Goal: Task Accomplishment & Management: Use online tool/utility

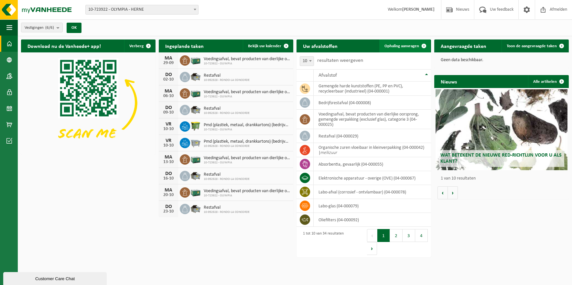
click at [395, 44] on span "Ophaling aanvragen" at bounding box center [402, 46] width 35 height 4
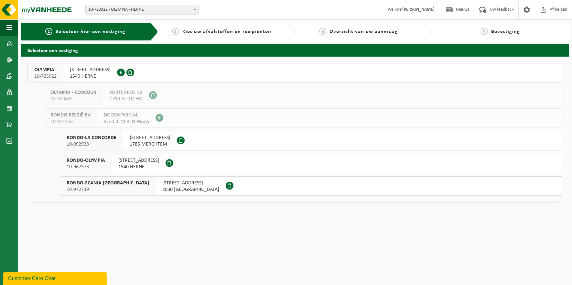
click at [105, 162] on div "RONDO-OLYMPIA 10-967973" at bounding box center [86, 163] width 52 height 19
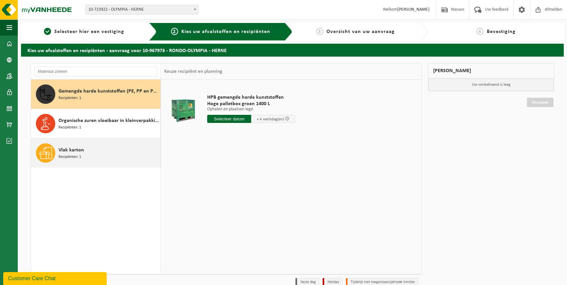
click at [68, 155] on span "Recipiënten: 1" at bounding box center [70, 157] width 23 height 6
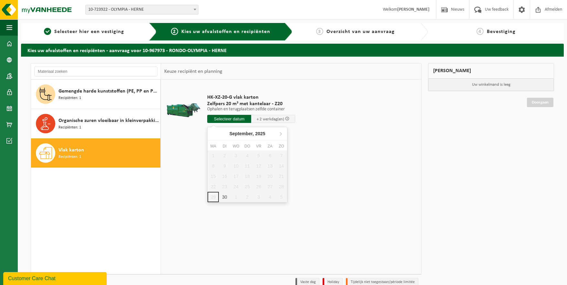
click at [224, 119] on input "text" at bounding box center [229, 119] width 44 height 8
click at [225, 198] on div "30" at bounding box center [224, 197] width 11 height 10
type input "Van 2025-09-30"
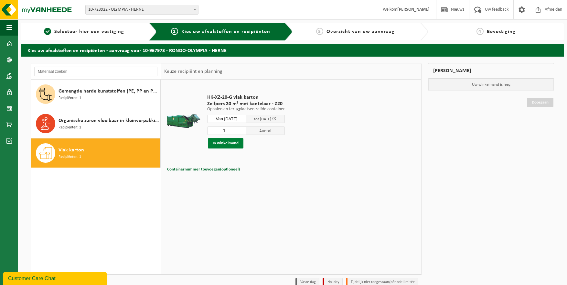
click at [228, 141] on button "In winkelmand" at bounding box center [226, 143] width 36 height 10
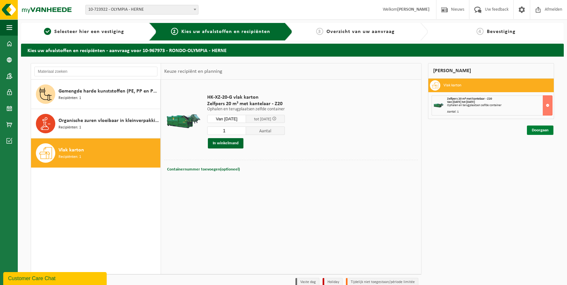
click at [538, 131] on link "Doorgaan" at bounding box center [540, 129] width 27 height 9
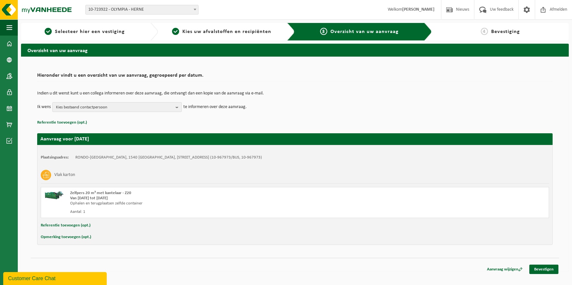
click at [177, 108] on b "button" at bounding box center [179, 107] width 6 height 9
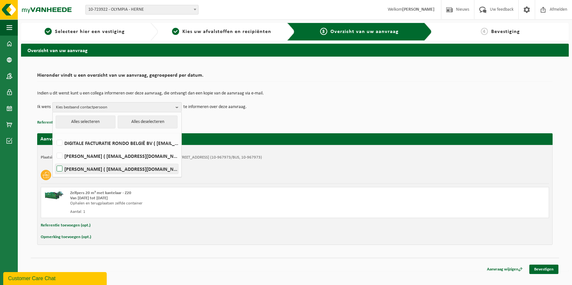
click at [60, 167] on label "KRISTOF VANHOYE ( kristof.vanhoye@rondobelgium.be )" at bounding box center [116, 169] width 123 height 10
click at [54, 161] on input "KRISTOF VANHOYE ( kristof.vanhoye@rondobelgium.be )" at bounding box center [54, 160] width 0 height 0
checkbox input "true"
click at [223, 158] on div "Plaatsingsadres: RONDO-OLYMPIA, 1540 HERNE, STEENWEG ASSE 183 (10-967973/BUS, 1…" at bounding box center [295, 157] width 508 height 5
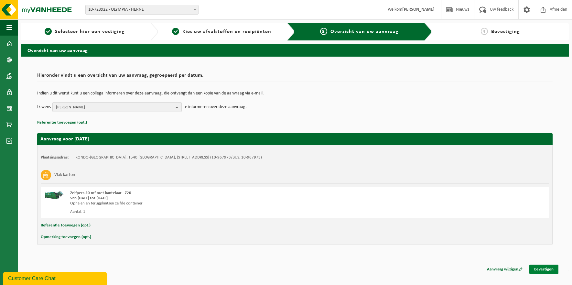
click at [542, 268] on link "Bevestigen" at bounding box center [543, 269] width 29 height 9
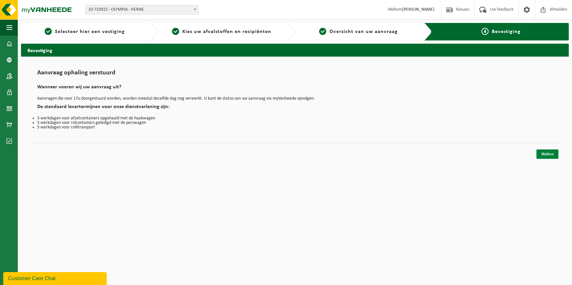
click at [546, 153] on link "Sluiten" at bounding box center [548, 153] width 22 height 9
